Goal: Communication & Community: Share content

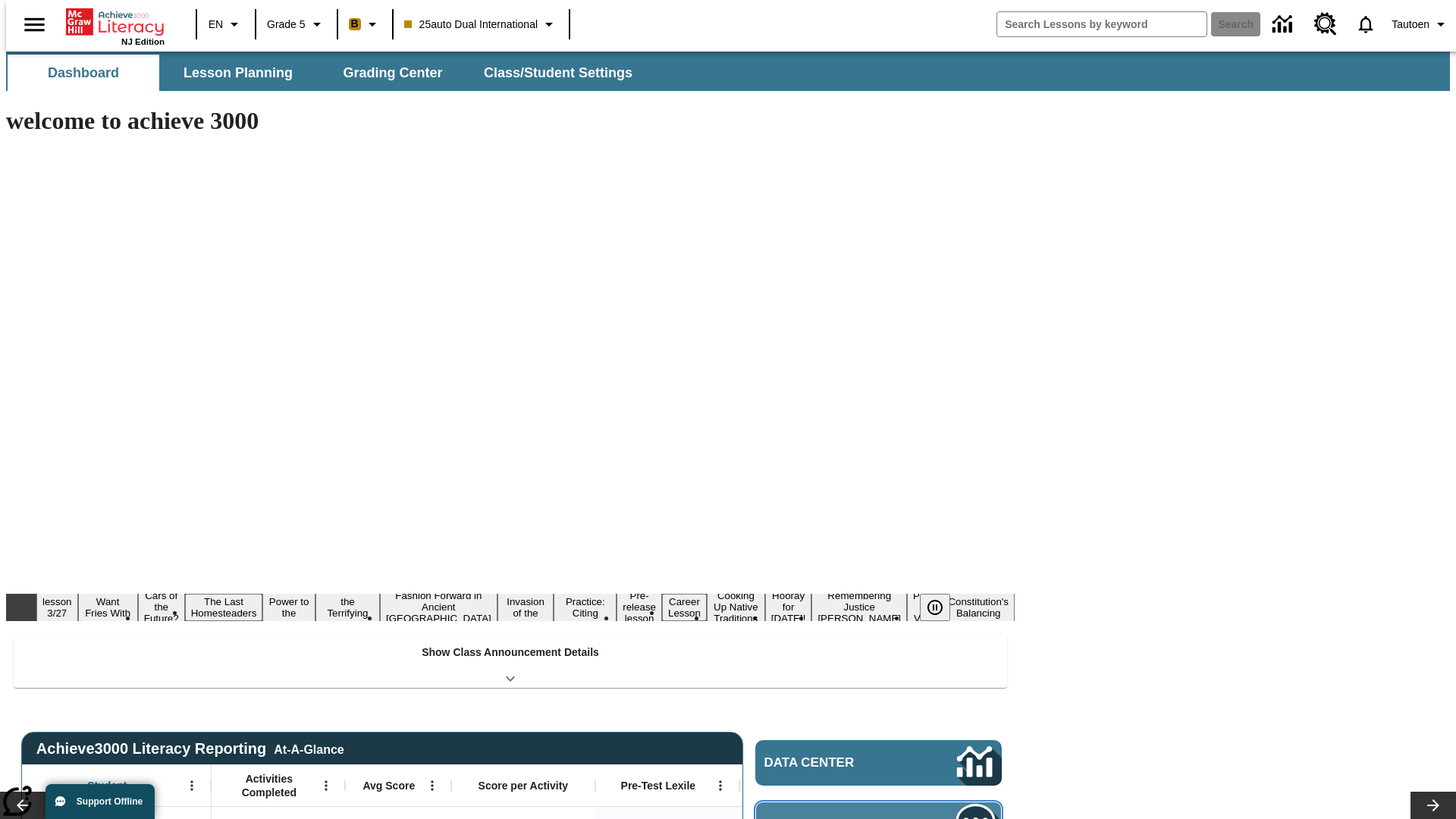
click at [883, 817] on span "Message Center" at bounding box center [838, 825] width 147 height 16
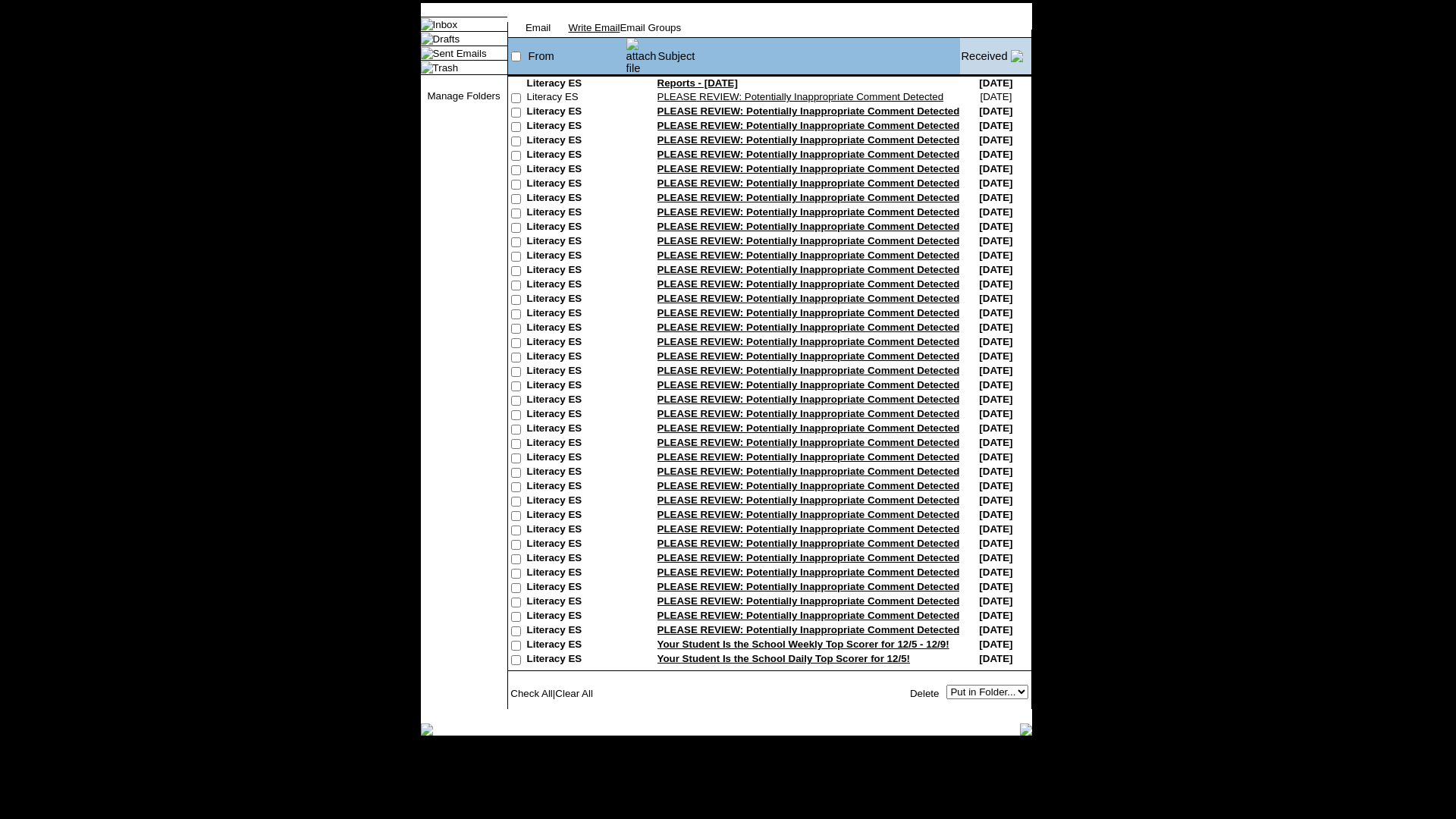
click at [620, 33] on link "Write Email" at bounding box center [594, 28] width 52 height 12
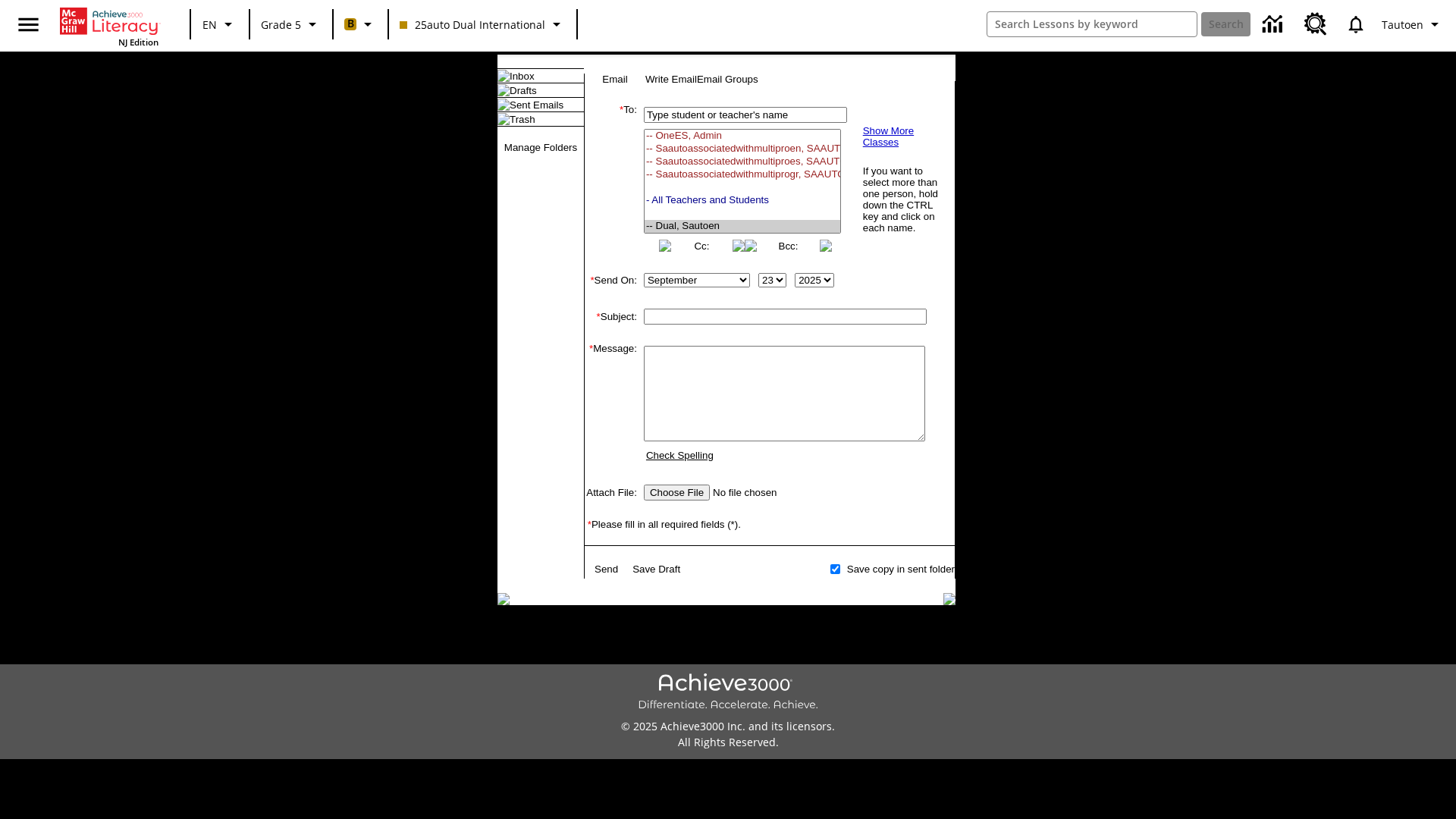
select select "U,21476361,1"
type input "Autotest-MNSGGyikNw"
type textarea "email body message"
click at [607, 574] on link "Send" at bounding box center [607, 569] width 23 height 12
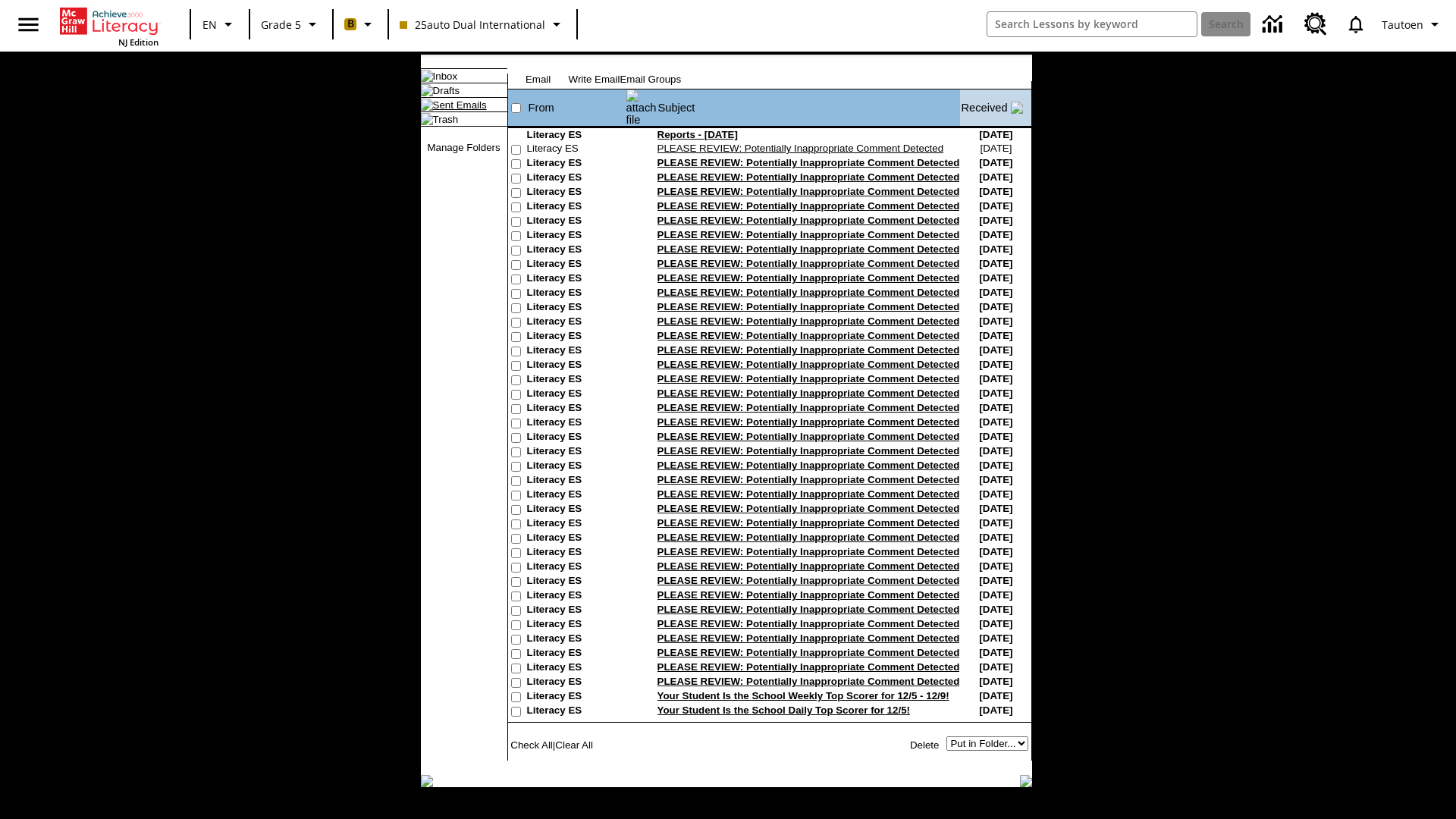
click at [447, 111] on link "Sent Emails" at bounding box center [459, 105] width 53 height 12
